Goal: Transaction & Acquisition: Subscribe to service/newsletter

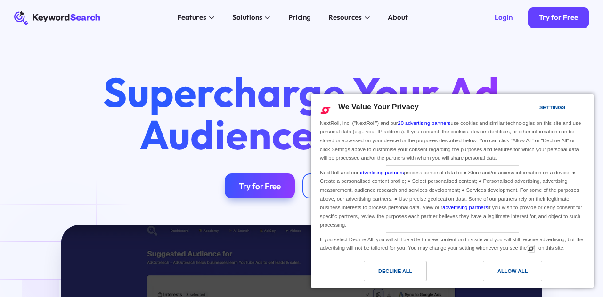
click at [392, 272] on div "Decline All" at bounding box center [395, 271] width 34 height 10
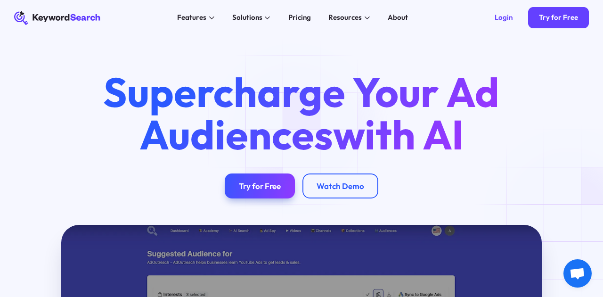
click at [569, 214] on div "Supercharge Your Ad Audiences with AI Try for Free Watch Demo" at bounding box center [301, 130] width 603 height 189
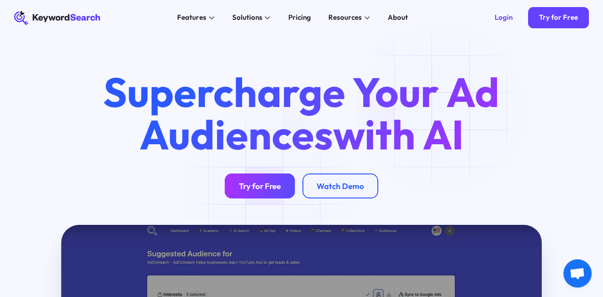
click at [269, 189] on div "Try for Free" at bounding box center [260, 186] width 42 height 10
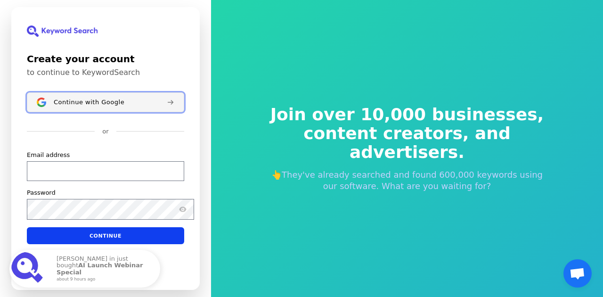
click at [112, 102] on span "Continue with Google" at bounding box center [89, 102] width 71 height 8
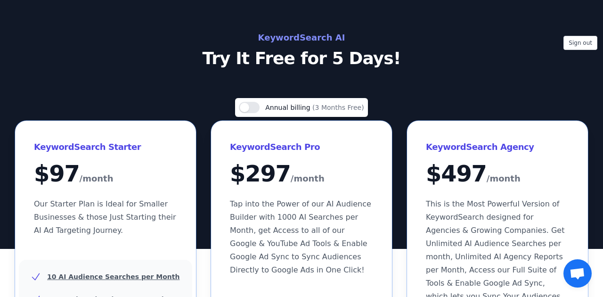
click at [420, 97] on div "Sign out KeywordSearch AI Try It Free for 5 Days!" at bounding box center [301, 124] width 603 height 249
click at [347, 67] on p "Try It Free for 5 Days!" at bounding box center [301, 58] width 422 height 19
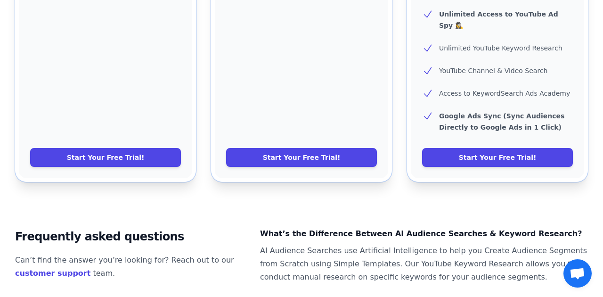
scroll to position [527, 0]
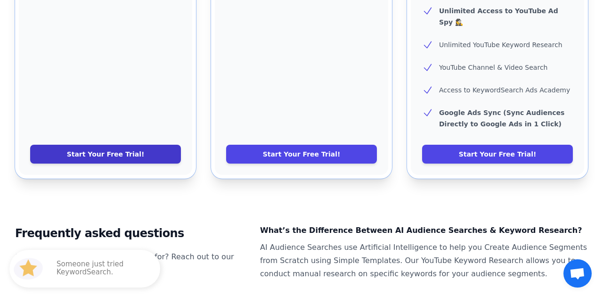
click at [123, 163] on link "Start Your Free Trial!" at bounding box center [105, 154] width 151 height 19
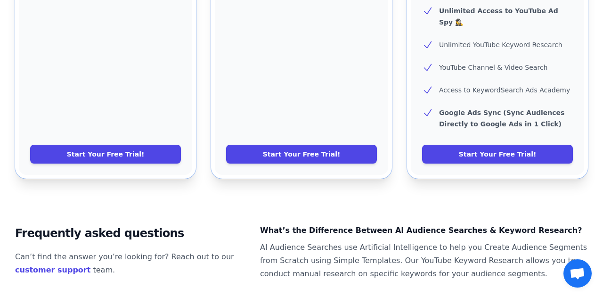
click at [283, 237] on dt "What’s the Difference Between AI Audience Searches & Keyword Research?" at bounding box center [424, 230] width 328 height 13
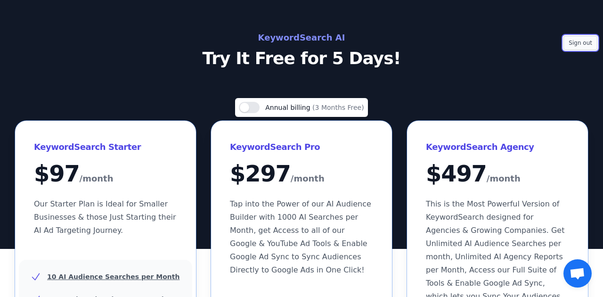
click at [581, 48] on button "Sign out" at bounding box center [580, 43] width 34 height 14
click at [400, 78] on div "Sign out KeywordSearch AI Try It Free for 5 Days!" at bounding box center [301, 124] width 603 height 249
click at [295, 111] on span "Annual billing" at bounding box center [288, 108] width 47 height 8
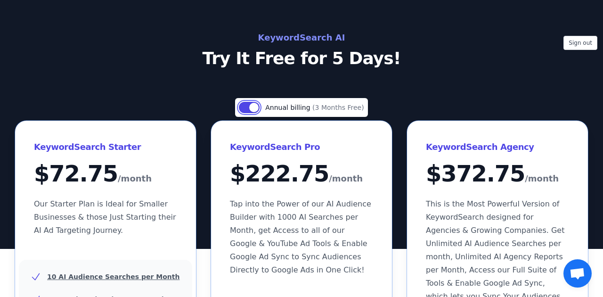
click at [245, 113] on button "Use setting" at bounding box center [249, 107] width 21 height 11
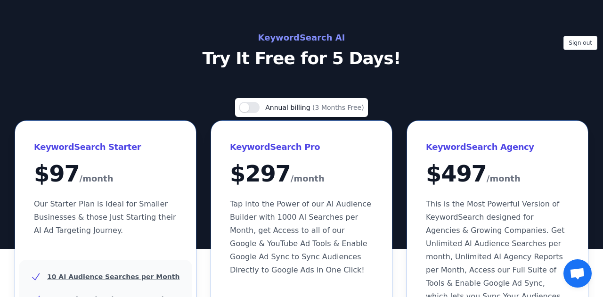
click at [387, 106] on div "Use setting Annual billing (3 Months Free)" at bounding box center [301, 109] width 573 height 23
click at [568, 47] on button "Sign out" at bounding box center [580, 43] width 34 height 14
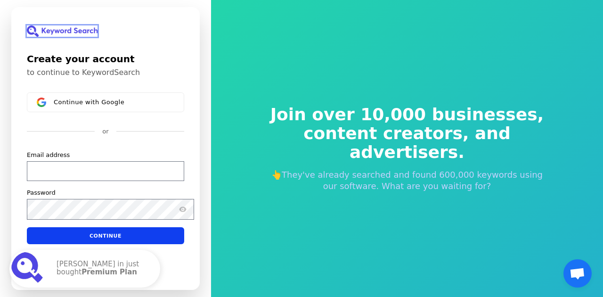
click at [50, 25] on img at bounding box center [62, 30] width 71 height 11
